Goal: Task Accomplishment & Management: Use online tool/utility

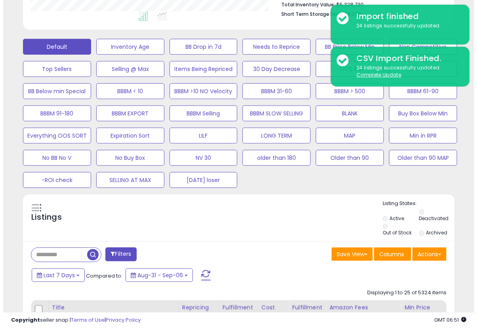
scroll to position [162, 249]
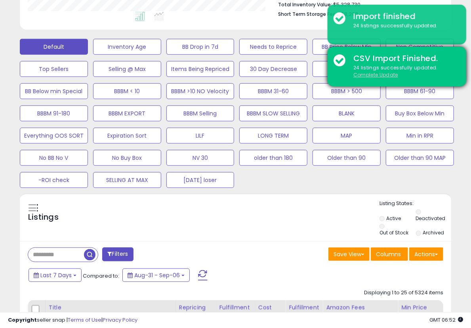
click at [360, 76] on u "Complete Update" at bounding box center [375, 74] width 45 height 7
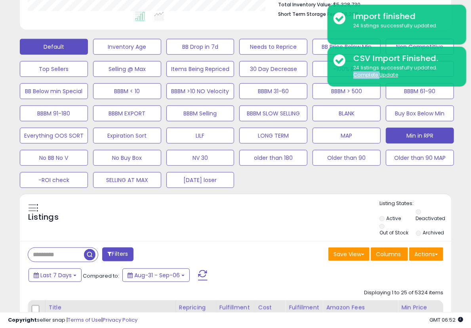
click at [435, 134] on button "Min in RPR" at bounding box center [420, 136] width 68 height 16
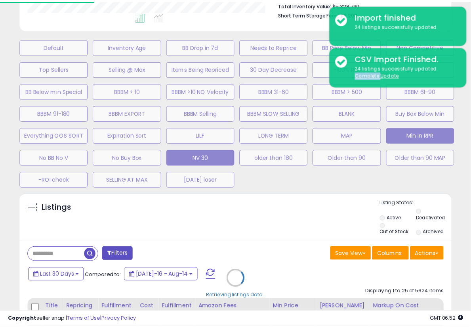
scroll to position [162, 253]
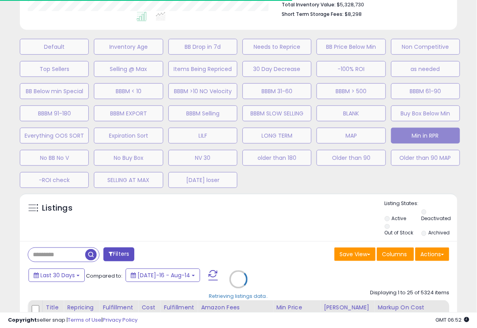
select select "**"
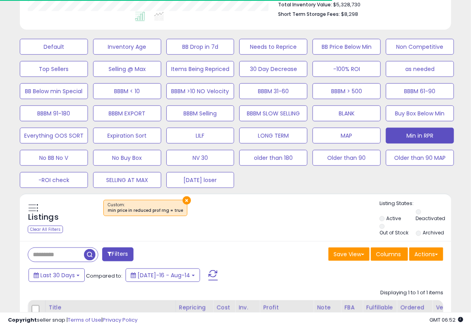
scroll to position [395918, 395830]
click at [301, 214] on div "×" at bounding box center [236, 211] width 286 height 22
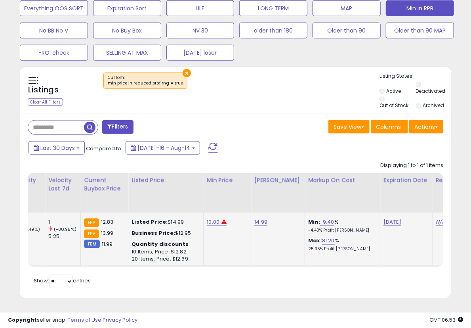
scroll to position [0, 421]
click at [206, 212] on td "10.00" at bounding box center [230, 238] width 48 height 53
click at [209, 218] on link "10.00" at bounding box center [215, 222] width 13 height 8
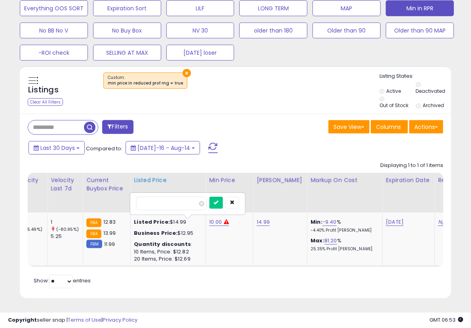
drag, startPoint x: 181, startPoint y: 200, endPoint x: 125, endPoint y: 190, distance: 57.1
click at [124, 195] on table "Title Repricing" at bounding box center [190, 220] width 1167 height 94
type input "*****"
click button "submit" at bounding box center [216, 202] width 13 height 12
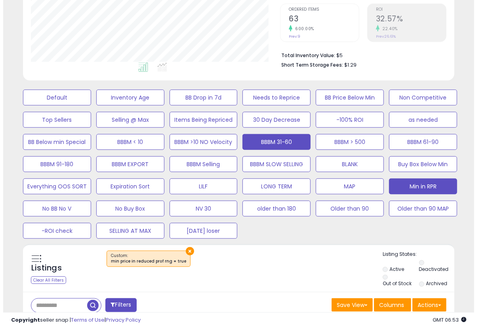
scroll to position [0, 0]
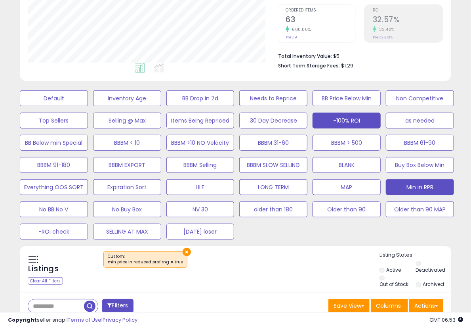
click at [326, 121] on button "-100% ROI" at bounding box center [347, 120] width 68 height 16
